Goal: Task Accomplishment & Management: Use online tool/utility

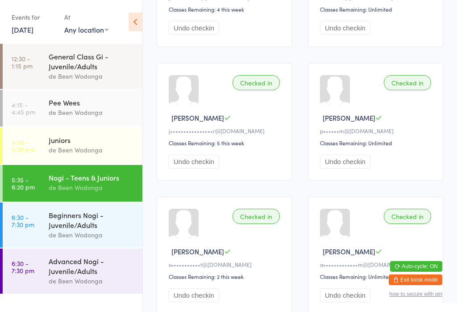
click at [67, 230] on div "Beginners Nogi - Juvenile/Adults" at bounding box center [92, 220] width 86 height 20
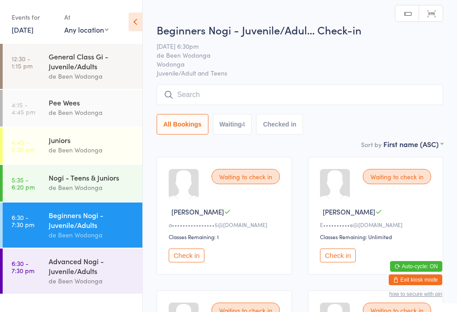
click at [185, 257] on button "Check in" at bounding box center [187, 255] width 36 height 14
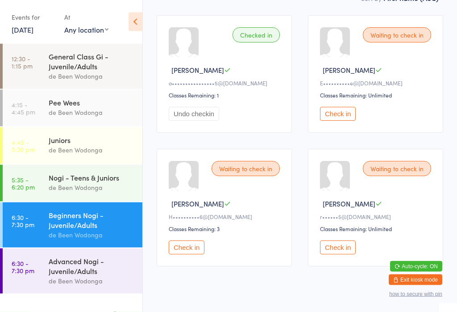
scroll to position [152, 0]
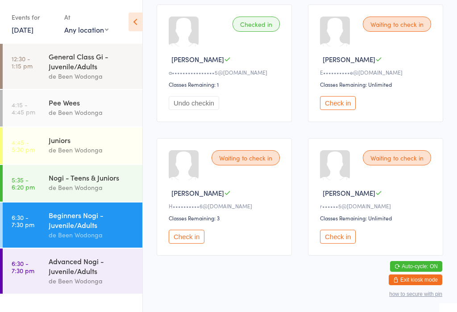
click at [80, 276] on div "Advanced Nogi - Juvenile/Adults" at bounding box center [92, 266] width 86 height 20
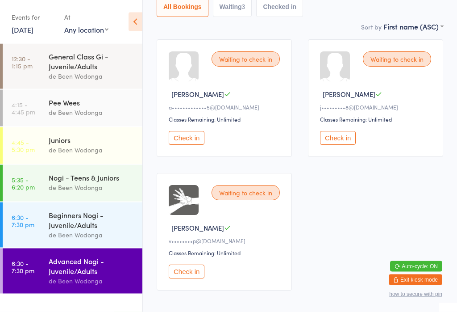
click at [344, 145] on button "Check in" at bounding box center [338, 138] width 36 height 14
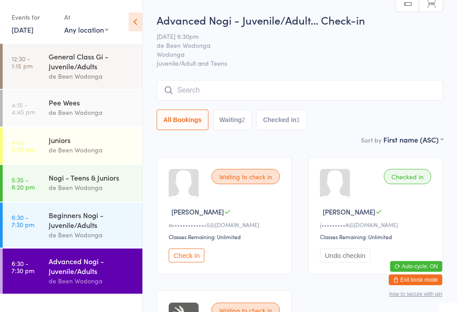
click at [331, 90] on input "search" at bounding box center [300, 90] width 287 height 21
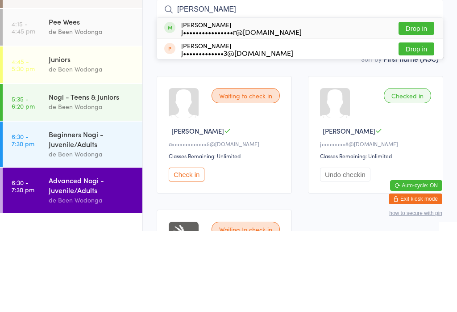
type input "[PERSON_NAME]"
click at [425, 103] on button "Drop in" at bounding box center [417, 109] width 36 height 13
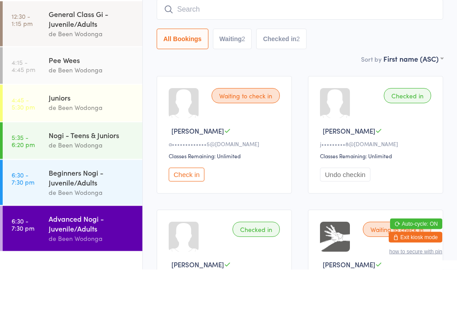
scroll to position [39, 0]
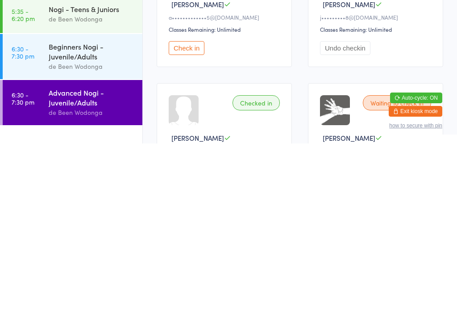
click at [40, 202] on link "6:30 - 7:30 pm Beginners Nogi - Juvenile/Adults de Been Wodonga" at bounding box center [73, 224] width 140 height 45
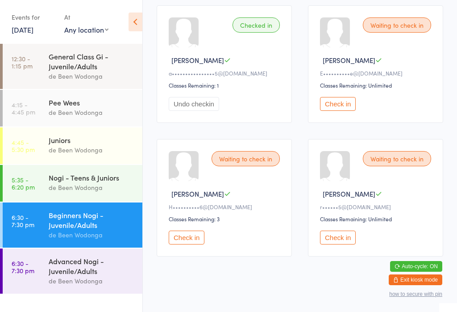
scroll to position [152, 0]
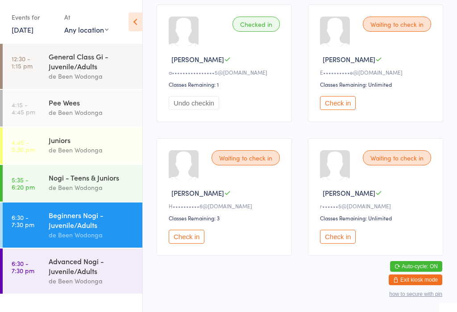
click at [338, 241] on button "Check in" at bounding box center [338, 237] width 36 height 14
click at [32, 270] on time "6:30 - 7:30 pm" at bounding box center [23, 267] width 23 height 14
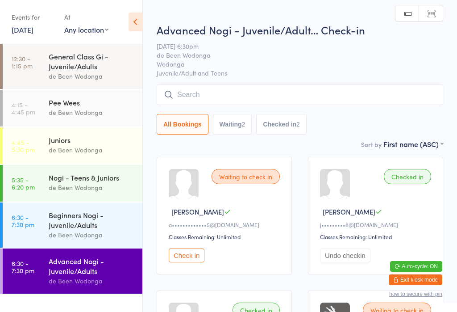
click at [192, 97] on input "search" at bounding box center [300, 94] width 287 height 21
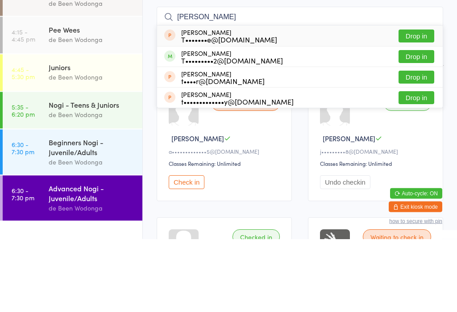
type input "[PERSON_NAME]"
click at [409, 123] on button "Drop in" at bounding box center [417, 129] width 36 height 13
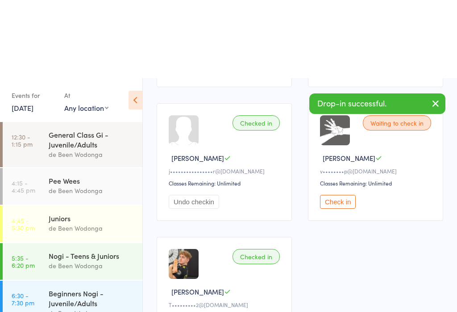
scroll to position [302, 0]
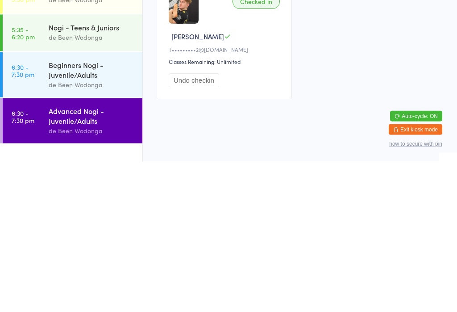
click at [106, 230] on div "de Been Wodonga" at bounding box center [92, 235] width 86 height 10
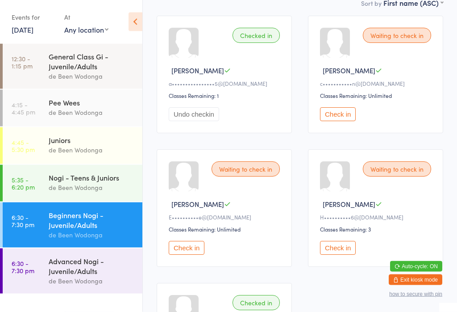
click at [192, 255] on button "Check in" at bounding box center [187, 248] width 36 height 14
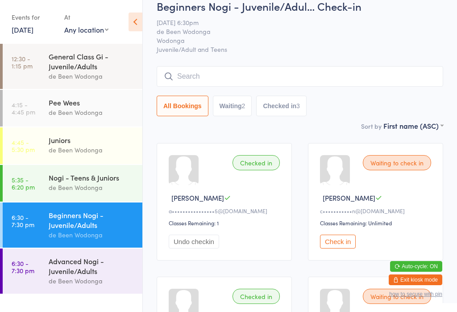
scroll to position [13, 0]
click at [68, 273] on div "Advanced Nogi - Juvenile/Adults" at bounding box center [92, 266] width 86 height 20
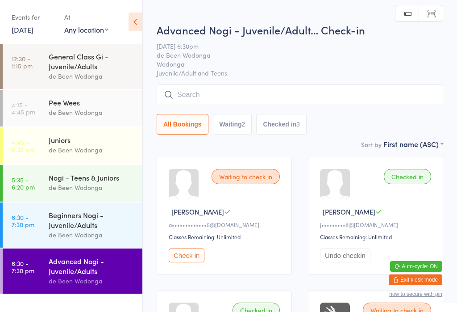
click at [190, 262] on button "Check in" at bounding box center [187, 255] width 36 height 14
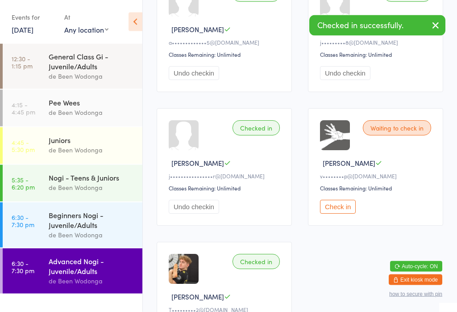
scroll to position [183, 0]
click at [341, 213] on button "Check in" at bounding box center [338, 206] width 36 height 14
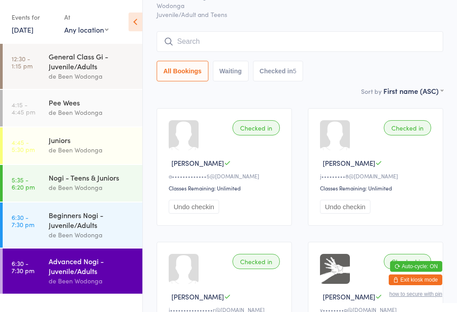
scroll to position [48, 0]
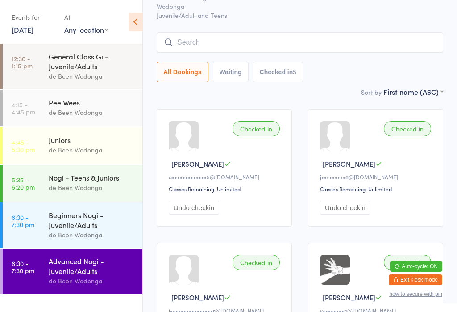
click at [80, 238] on div "de Been Wodonga" at bounding box center [92, 235] width 86 height 10
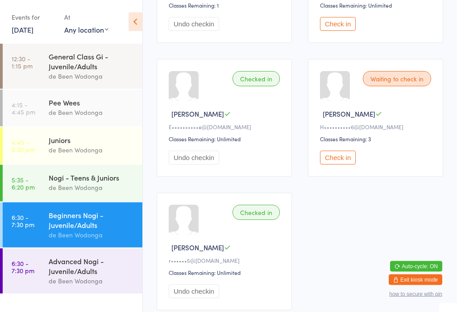
click at [339, 165] on button "Check in" at bounding box center [338, 158] width 36 height 14
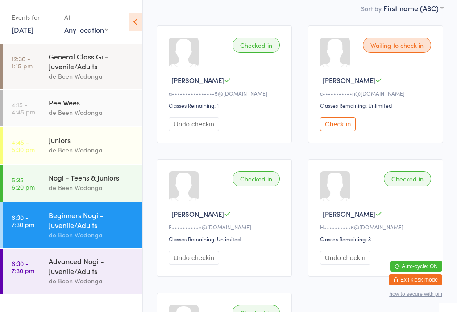
scroll to position [130, 0]
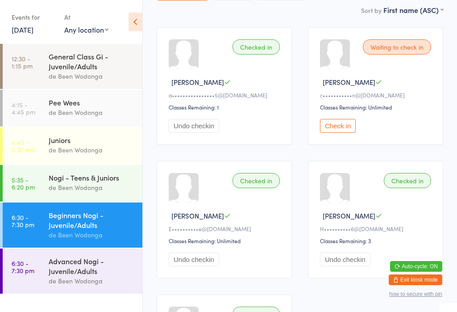
click at [341, 124] on button "Check in" at bounding box center [338, 126] width 36 height 14
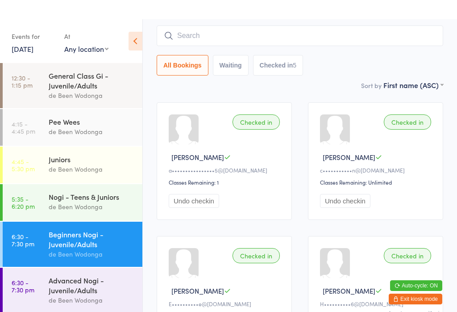
scroll to position [0, 0]
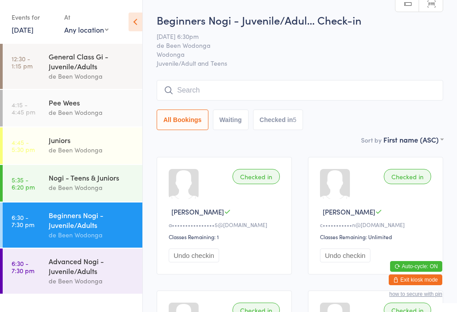
click at [354, 85] on input "search" at bounding box center [300, 90] width 287 height 21
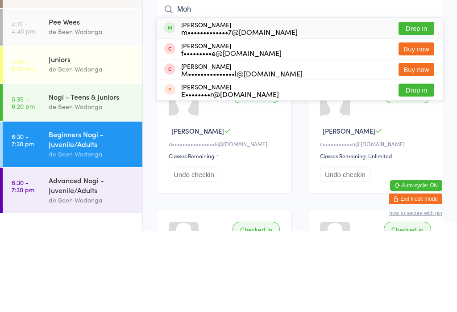
type input "Moh"
click at [419, 103] on button "Drop in" at bounding box center [417, 109] width 36 height 13
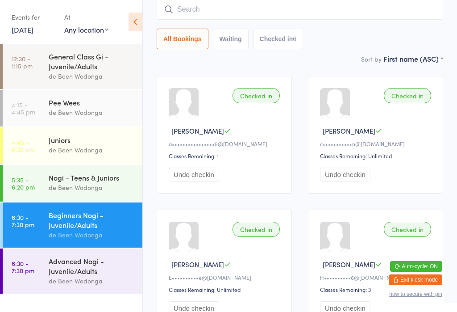
click at [81, 271] on div "Advanced Nogi - Juvenile/Adults" at bounding box center [92, 266] width 86 height 20
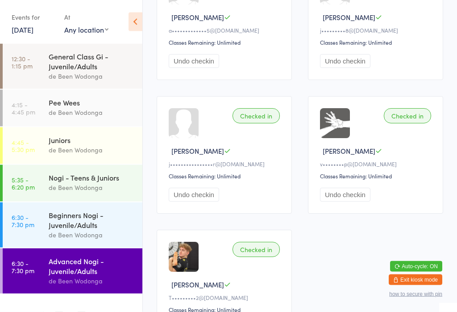
scroll to position [194, 0]
click at [350, 201] on button "Undo checkin" at bounding box center [345, 195] width 50 height 14
